Goal: Task Accomplishment & Management: Complete application form

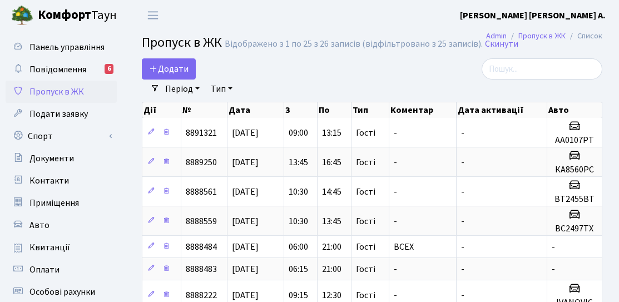
select select "25"
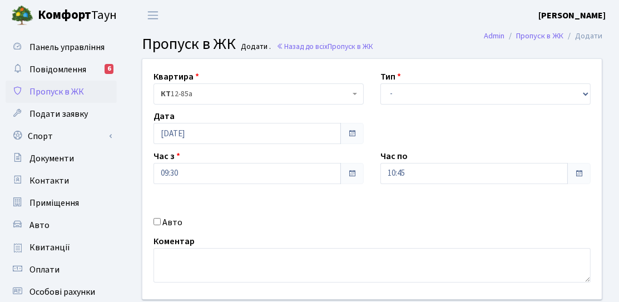
click at [177, 220] on label "Авто" at bounding box center [172, 222] width 20 height 13
click at [161, 220] on input "Авто" at bounding box center [156, 221] width 7 height 7
checkbox input "true"
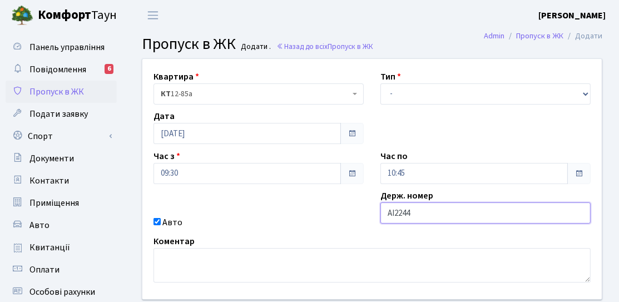
type input "АІ2244ІЕ"
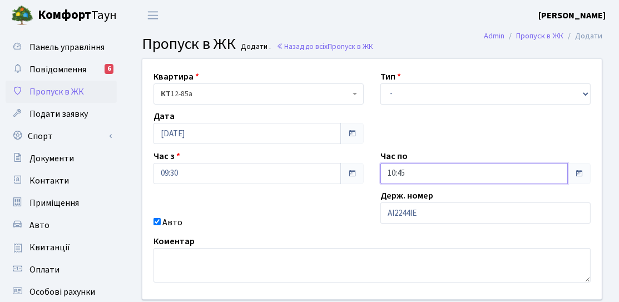
click at [415, 172] on input "10:45" at bounding box center [473, 173] width 187 height 21
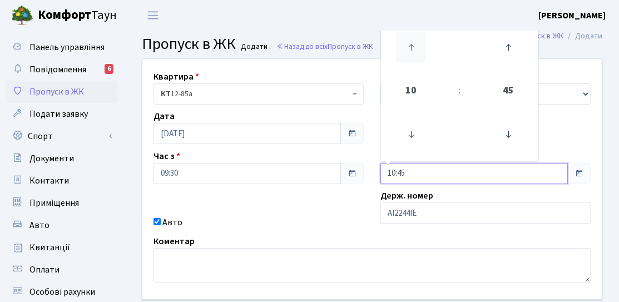
click at [411, 58] on icon at bounding box center [411, 47] width 30 height 30
type input "12:45"
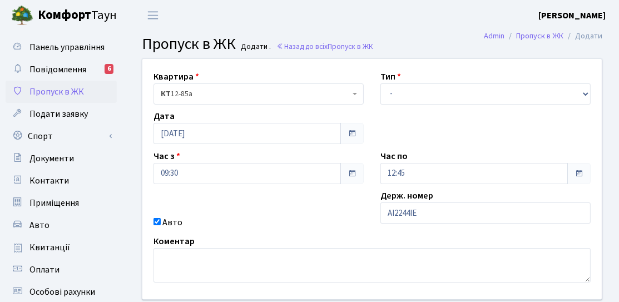
click at [349, 197] on div "Квартира <b>КТ</b>&nbsp;&nbsp;&nbsp;&nbsp;12-85а КТ 12-85а Тип - Доставка Таксі…" at bounding box center [372, 179] width 476 height 240
click at [399, 106] on div "Квартира <b>КТ</b>&nbsp;&nbsp;&nbsp;&nbsp;12-85а КТ 12-85а Тип - Доставка Таксі…" at bounding box center [372, 179] width 476 height 240
click at [399, 102] on select "- Доставка Таксі Гості Сервіс" at bounding box center [485, 93] width 210 height 21
select select "3"
click at [380, 83] on select "- Доставка Таксі Гості Сервіс" at bounding box center [485, 93] width 210 height 21
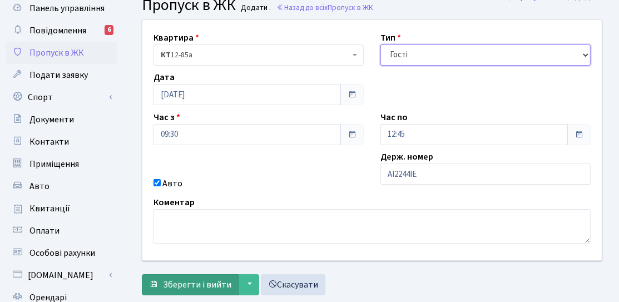
scroll to position [56, 0]
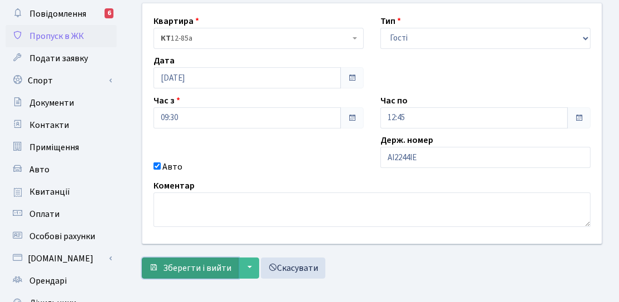
click at [202, 262] on span "Зберегти і вийти" at bounding box center [197, 268] width 68 height 12
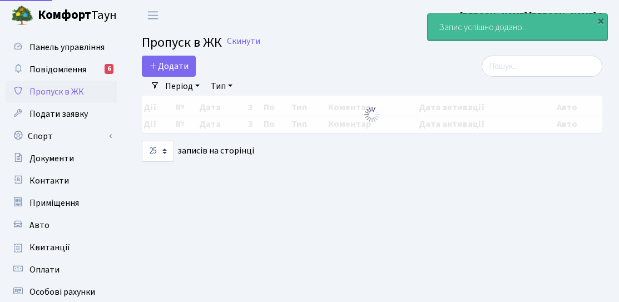
select select "25"
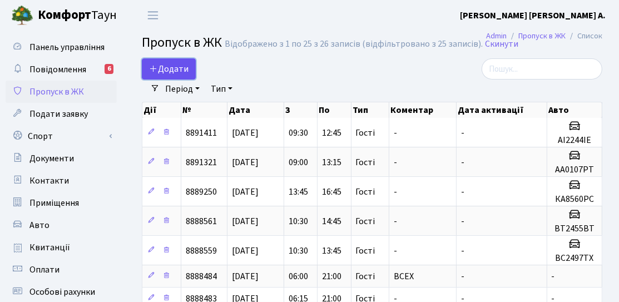
click at [165, 64] on span "Додати" at bounding box center [168, 69] width 39 height 12
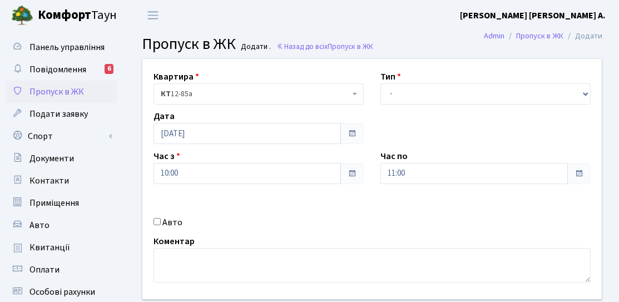
click at [150, 228] on div "Авто" at bounding box center [258, 222] width 227 height 13
click at [160, 222] on input "Авто" at bounding box center [156, 221] width 7 height 7
checkbox input "true"
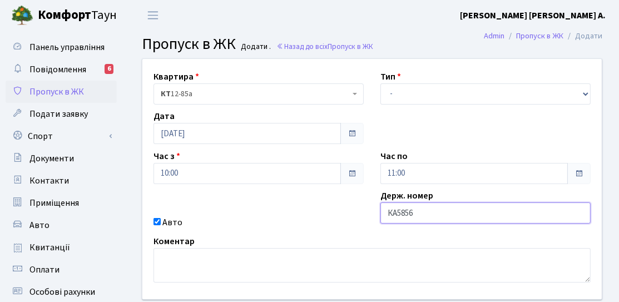
type input "КА5856НА"
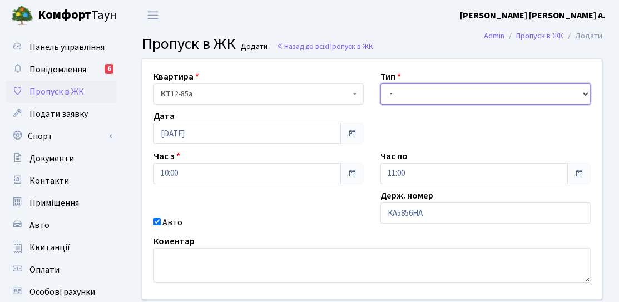
drag, startPoint x: 425, startPoint y: 101, endPoint x: 418, endPoint y: 103, distance: 8.1
click at [425, 101] on select "- Доставка Таксі Гості Сервіс" at bounding box center [485, 93] width 210 height 21
select select "3"
click at [380, 83] on select "- Доставка Таксі Гості Сервіс" at bounding box center [485, 93] width 210 height 21
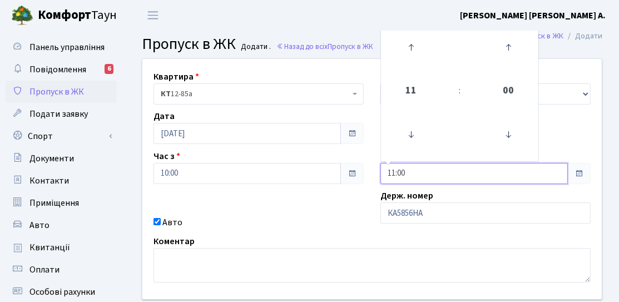
click at [411, 173] on input "11:00" at bounding box center [473, 173] width 187 height 21
click at [423, 42] on icon at bounding box center [411, 47] width 30 height 30
type input "14:00"
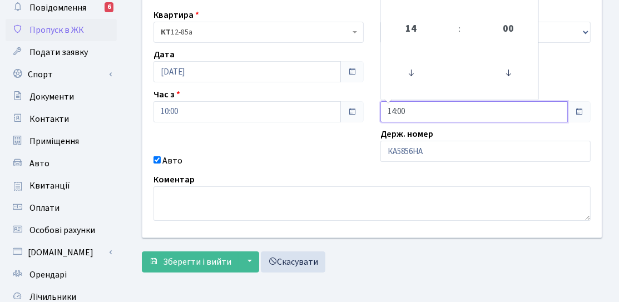
scroll to position [111, 0]
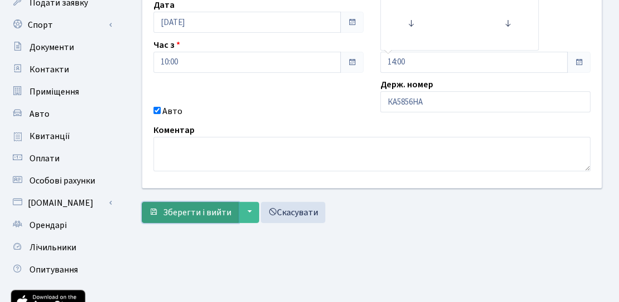
click at [217, 218] on button "Зберегти і вийти" at bounding box center [190, 212] width 97 height 21
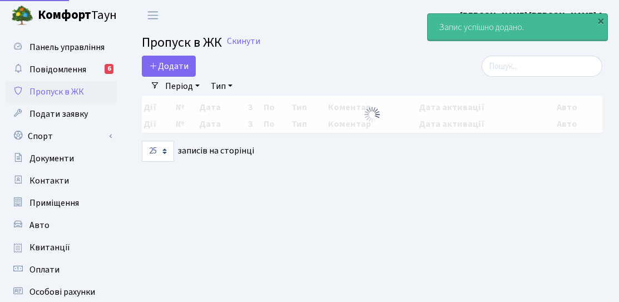
select select "25"
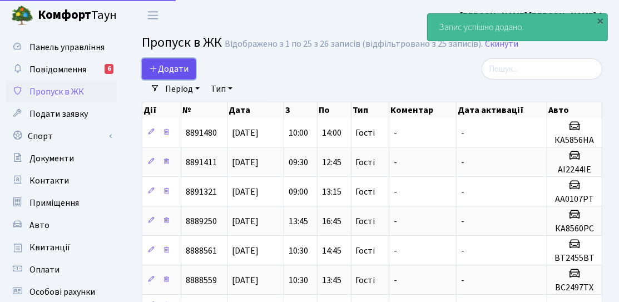
click at [181, 66] on span "Додати" at bounding box center [168, 69] width 39 height 12
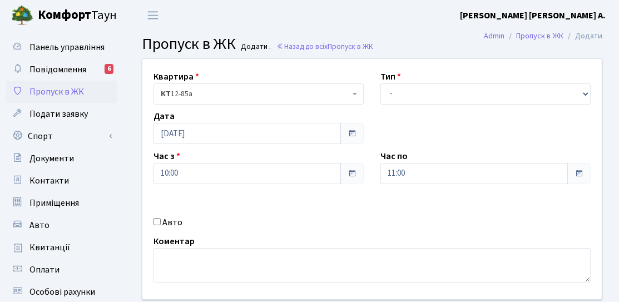
click at [168, 222] on label "Авто" at bounding box center [172, 222] width 20 height 13
click at [161, 222] on input "Авто" at bounding box center [156, 221] width 7 height 7
checkbox input "true"
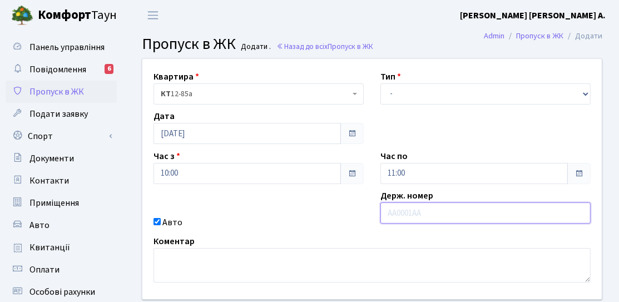
type input "[PERSON_NAME]"
type input "КА9539КР"
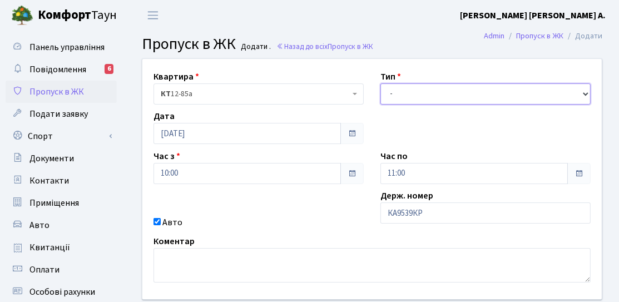
drag, startPoint x: 401, startPoint y: 86, endPoint x: 400, endPoint y: 102, distance: 16.7
click at [401, 86] on select "- Доставка Таксі Гості Сервіс" at bounding box center [485, 93] width 210 height 21
select select "3"
click at [380, 83] on select "- Доставка Таксі Гості Сервіс" at bounding box center [485, 93] width 210 height 21
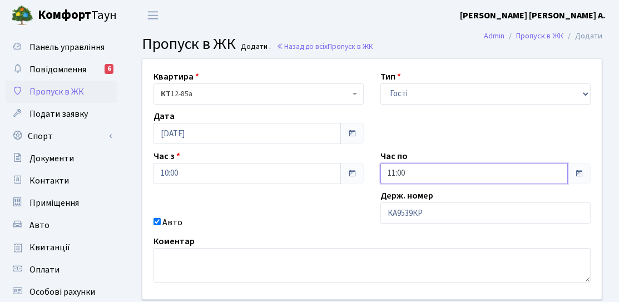
click at [407, 176] on input "11:00" at bounding box center [473, 173] width 187 height 21
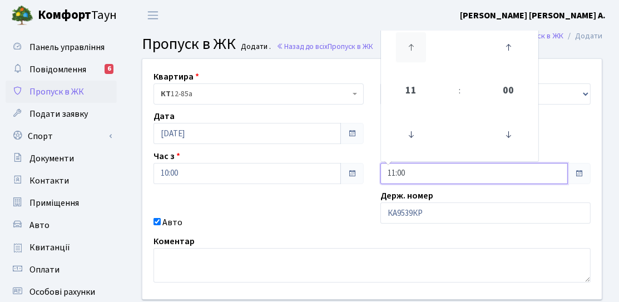
click at [398, 46] on icon at bounding box center [411, 47] width 30 height 30
drag, startPoint x: 408, startPoint y: 53, endPoint x: 408, endPoint y: 76, distance: 22.2
click at [408, 53] on icon at bounding box center [411, 47] width 30 height 30
type input "14:00"
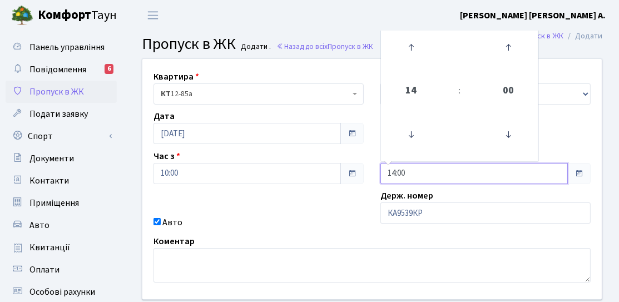
scroll to position [56, 0]
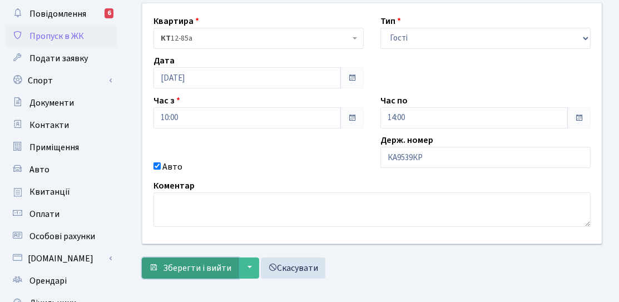
click at [218, 274] on button "Зберегти і вийти" at bounding box center [190, 267] width 97 height 21
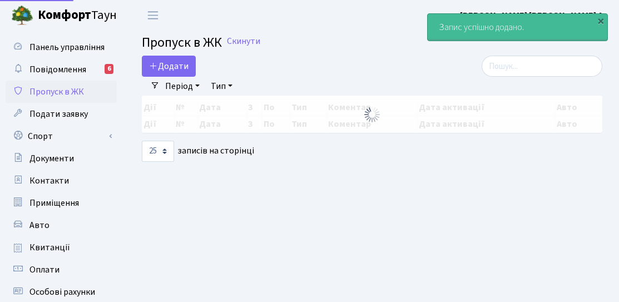
select select "25"
